Goal: Information Seeking & Learning: Learn about a topic

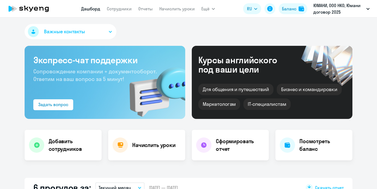
select select "30"
click at [159, 13] on nav "[PERSON_NAME] Отчеты Начислить уроки" at bounding box center [138, 8] width 114 height 11
click at [165, 11] on link "Начислить уроки" at bounding box center [176, 8] width 35 height 5
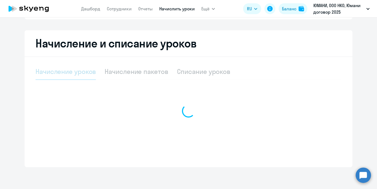
select select "10"
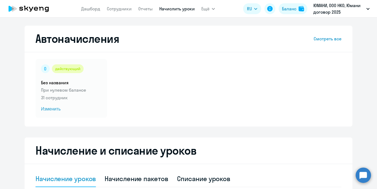
click at [128, 14] on app-header "[PERSON_NAME] Отчеты Начислить уроки Ещё Дашборд Сотрудники Отчеты Начислить ур…" at bounding box center [188, 8] width 377 height 17
click at [126, 8] on link "Сотрудники" at bounding box center [119, 8] width 25 height 5
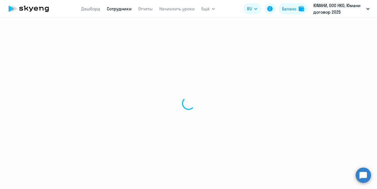
select select "30"
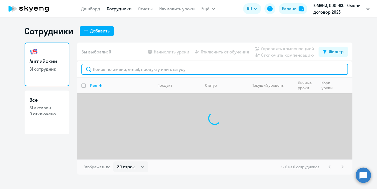
click at [141, 66] on input "text" at bounding box center [214, 69] width 266 height 11
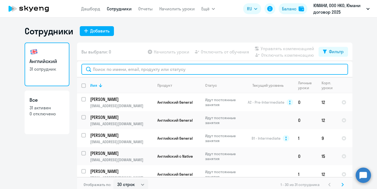
paste input "Ханагуа"
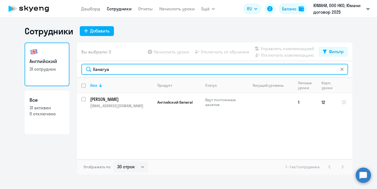
type input "Ханагуа"
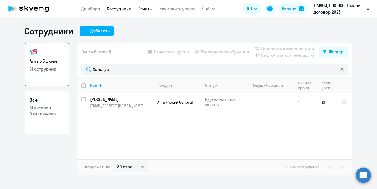
click at [149, 9] on link "Отчеты" at bounding box center [145, 8] width 14 height 5
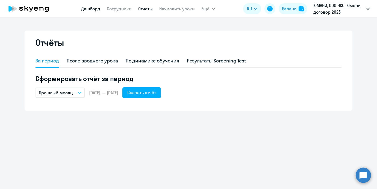
click at [85, 11] on link "Дашборд" at bounding box center [90, 8] width 19 height 5
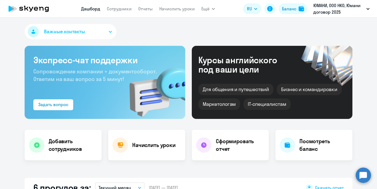
select select "30"
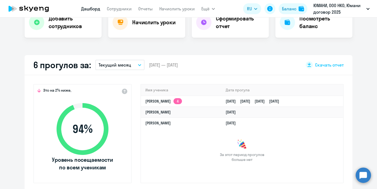
scroll to position [122, 0]
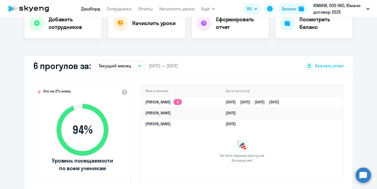
click at [125, 64] on p "Текущий месяц" at bounding box center [115, 66] width 32 height 7
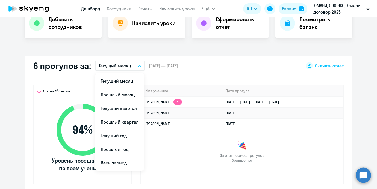
click at [189, 62] on div "6 прогулов за: Текущий месяц Текущий месяц Прошлый месяц Текущий квартал [GEOGR…" at bounding box center [189, 66] width 328 height 20
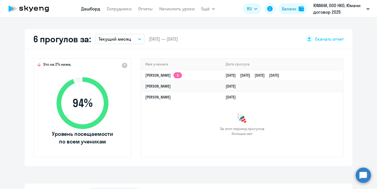
scroll to position [150, 0]
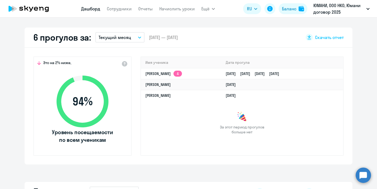
click at [132, 39] on button "Текущий месяц" at bounding box center [119, 37] width 49 height 10
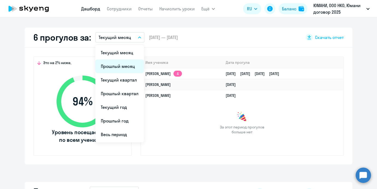
click at [131, 63] on li "Прошлый месяц" at bounding box center [119, 67] width 49 height 14
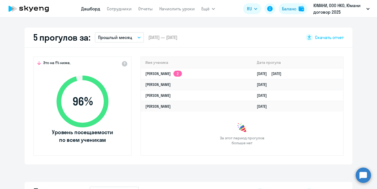
click at [131, 37] on button "Прошлый месяц" at bounding box center [119, 37] width 49 height 10
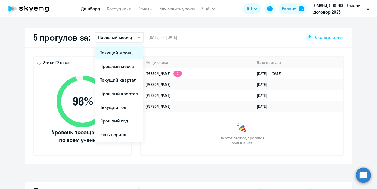
click at [127, 53] on li "Текущий месяц" at bounding box center [119, 53] width 49 height 14
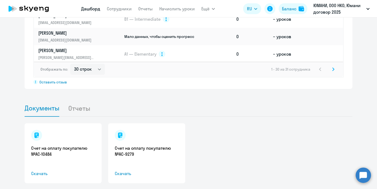
scroll to position [171, 0]
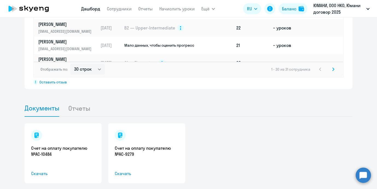
click at [88, 109] on li "Отчеты" at bounding box center [83, 108] width 31 height 17
click at [83, 109] on li "Отчеты" at bounding box center [83, 108] width 31 height 17
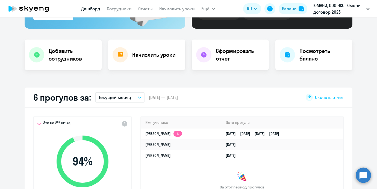
scroll to position [99, 0]
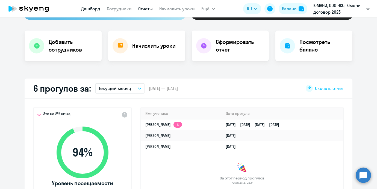
click at [147, 6] on link "Отчеты" at bounding box center [145, 8] width 14 height 5
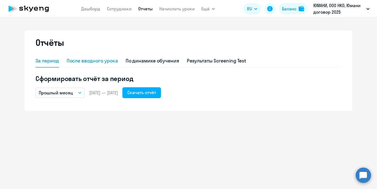
click at [107, 57] on div "После вводного урока" at bounding box center [92, 61] width 51 height 13
select select "10"
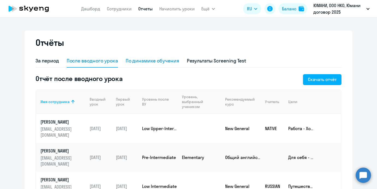
click at [149, 58] on div "По динамике обучения" at bounding box center [153, 60] width 54 height 7
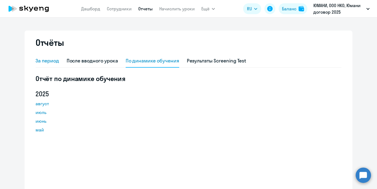
click at [52, 62] on div "За период" at bounding box center [46, 60] width 23 height 7
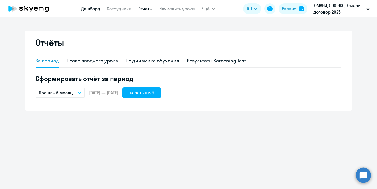
click at [99, 8] on link "Дашборд" at bounding box center [90, 8] width 19 height 5
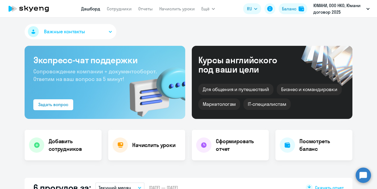
select select "30"
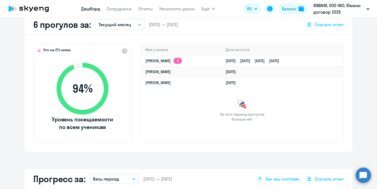
scroll to position [153, 0]
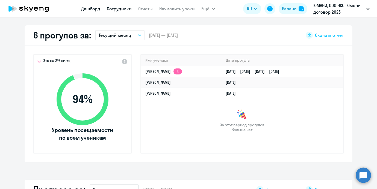
click at [118, 10] on link "Сотрудники" at bounding box center [119, 8] width 25 height 5
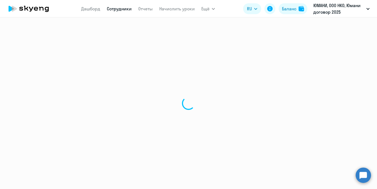
select select "30"
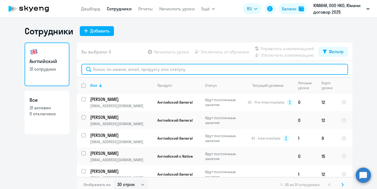
click at [117, 70] on input "text" at bounding box center [214, 69] width 266 height 11
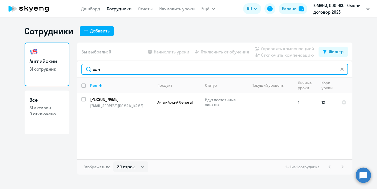
type input "хан"
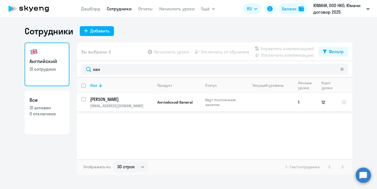
click at [120, 99] on p "[PERSON_NAME]" at bounding box center [121, 99] width 62 height 6
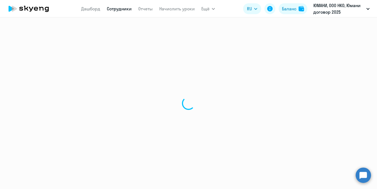
select select "english"
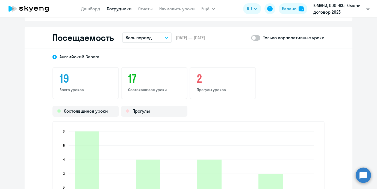
scroll to position [642, 0]
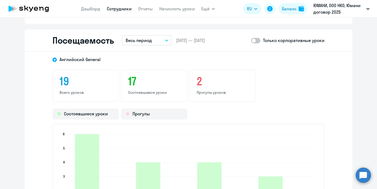
click at [154, 39] on button "Весь период" at bounding box center [146, 40] width 49 height 10
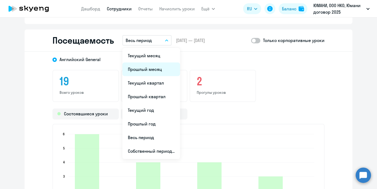
click at [149, 71] on li "Прошлый месяц" at bounding box center [151, 70] width 58 height 14
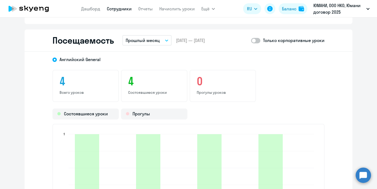
click at [156, 43] on p "Прошлый месяц" at bounding box center [143, 40] width 34 height 7
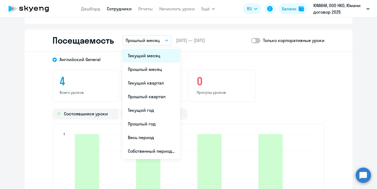
click at [151, 54] on li "Текущий месяц" at bounding box center [151, 56] width 58 height 14
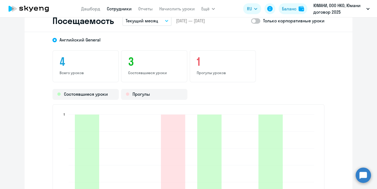
scroll to position [662, 0]
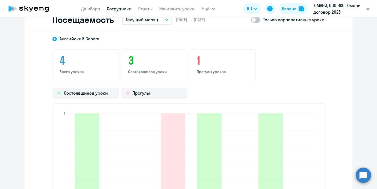
click at [256, 21] on span at bounding box center [255, 19] width 9 height 5
click at [251, 20] on input "checkbox" at bounding box center [251, 20] width 0 height 0
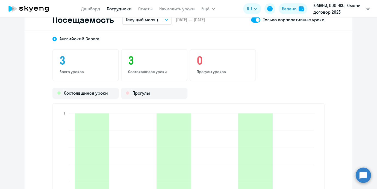
click at [256, 21] on span at bounding box center [255, 19] width 9 height 5
click at [251, 20] on input "checkbox" at bounding box center [251, 20] width 0 height 0
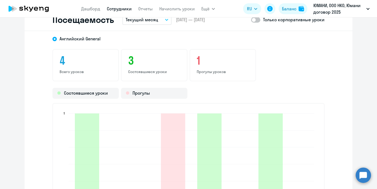
scroll to position [646, 0]
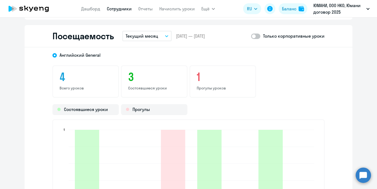
click at [254, 38] on span at bounding box center [255, 36] width 9 height 5
click at [251, 36] on input "checkbox" at bounding box center [251, 36] width 0 height 0
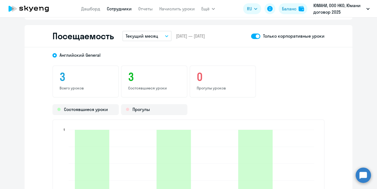
click at [257, 38] on span at bounding box center [255, 36] width 9 height 5
click at [251, 36] on input "checkbox" at bounding box center [251, 36] width 0 height 0
checkbox input "false"
